Goal: Information Seeking & Learning: Learn about a topic

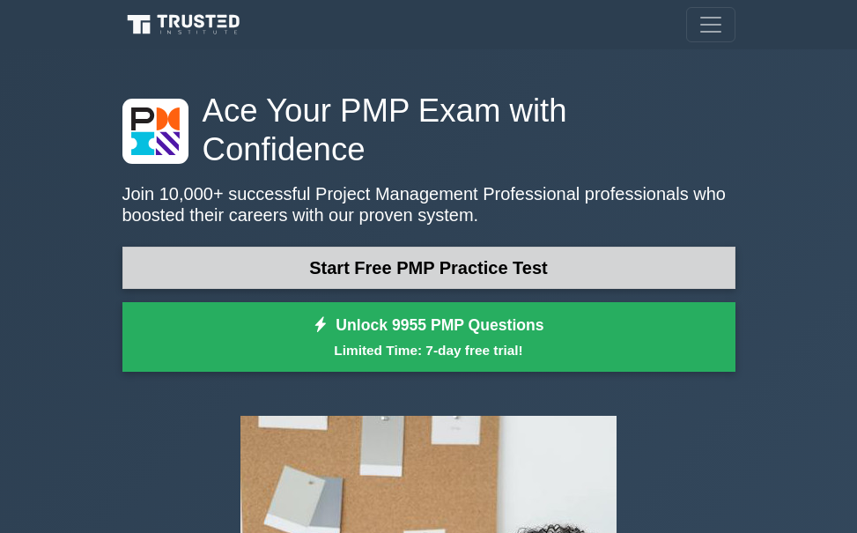
click at [413, 247] on link "Start Free PMP Practice Test" at bounding box center [428, 268] width 613 height 42
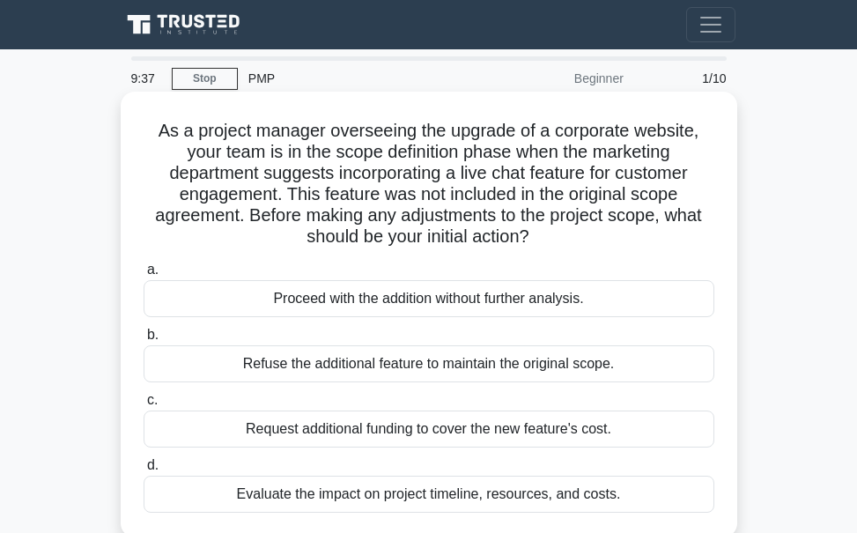
click at [149, 334] on span "b." at bounding box center [152, 334] width 11 height 15
click at [144, 334] on input "b. Refuse the additional feature to maintain the original scope." at bounding box center [144, 335] width 0 height 11
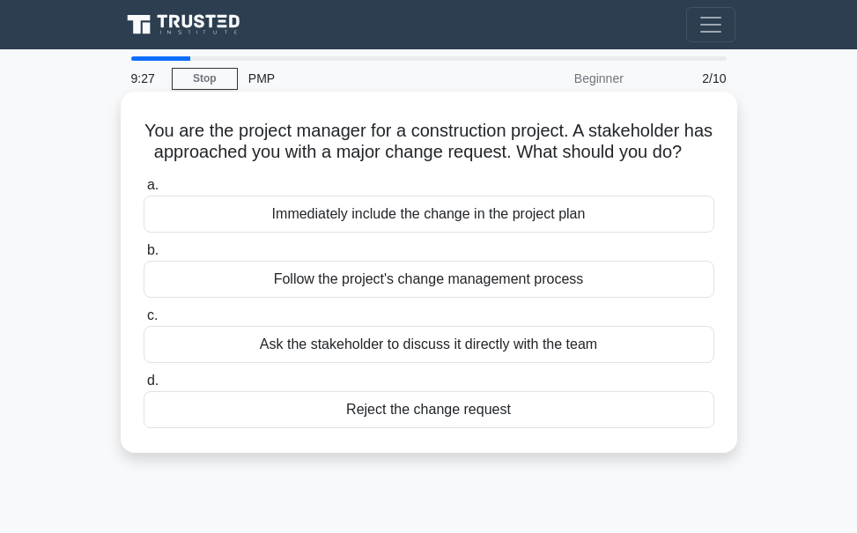
click at [159, 335] on label "c. Ask the stakeholder to discuss it directly with the team" at bounding box center [429, 334] width 571 height 58
click at [144, 322] on input "c. Ask the stakeholder to discuss it directly with the team" at bounding box center [144, 315] width 0 height 11
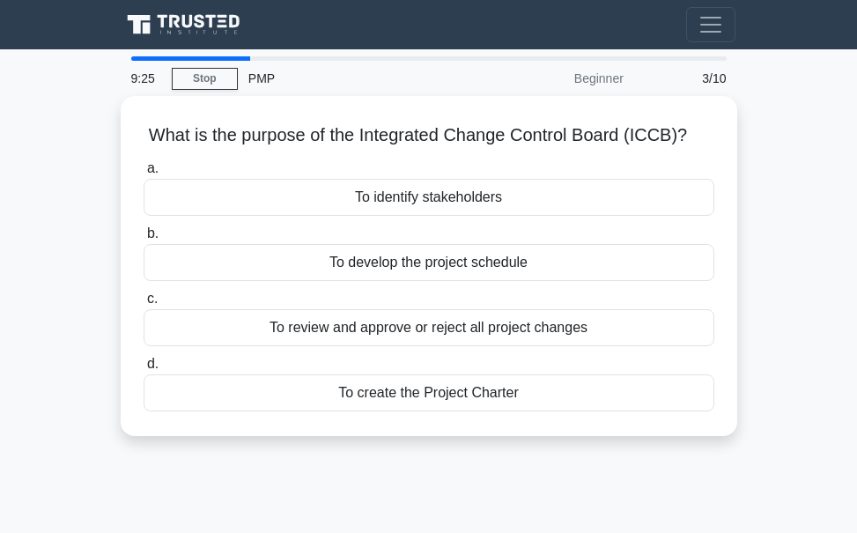
click at [159, 335] on div "To review and approve or reject all project changes" at bounding box center [429, 327] width 571 height 37
click at [144, 305] on input "c. To review and approve or reject all project changes" at bounding box center [144, 298] width 0 height 11
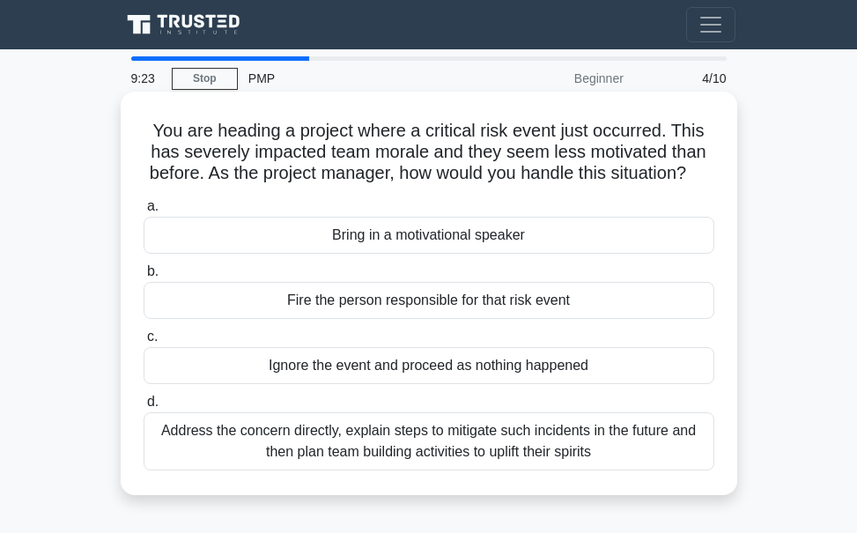
click at [167, 358] on label "c. Ignore the event and proceed as nothing happened" at bounding box center [429, 355] width 571 height 58
click at [144, 343] on input "c. Ignore the event and proceed as nothing happened" at bounding box center [144, 336] width 0 height 11
